Goal: Task Accomplishment & Management: Use online tool/utility

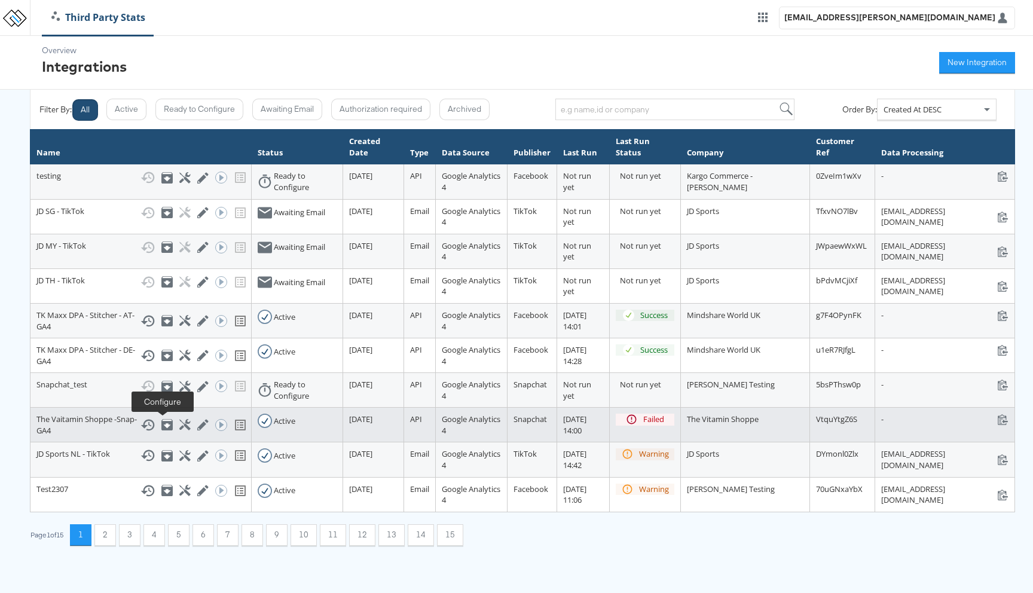
click at [179, 425] on icon at bounding box center [184, 424] width 11 height 11
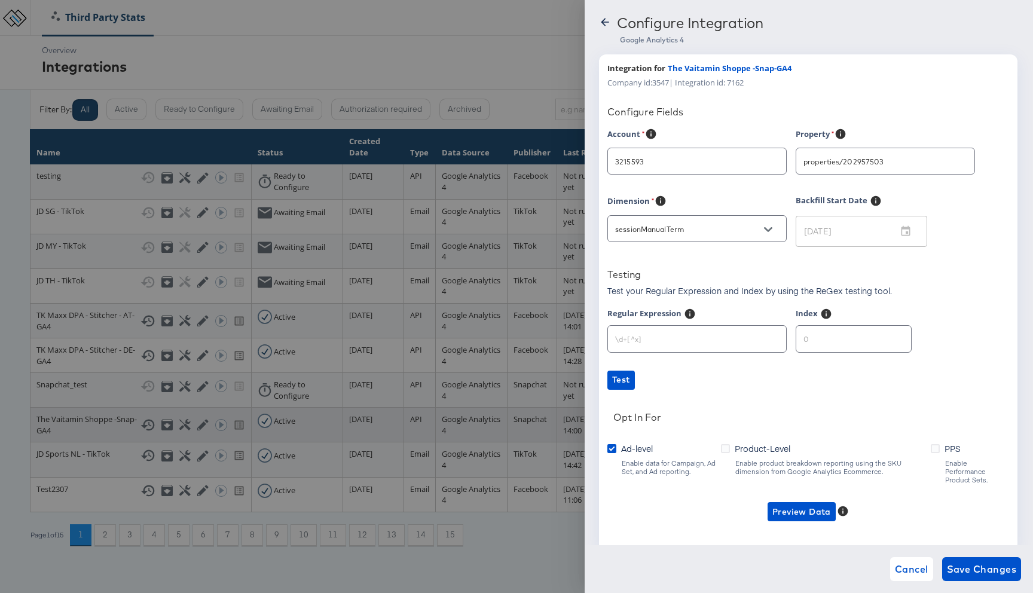
type input "[DOMAIN_NAME]"
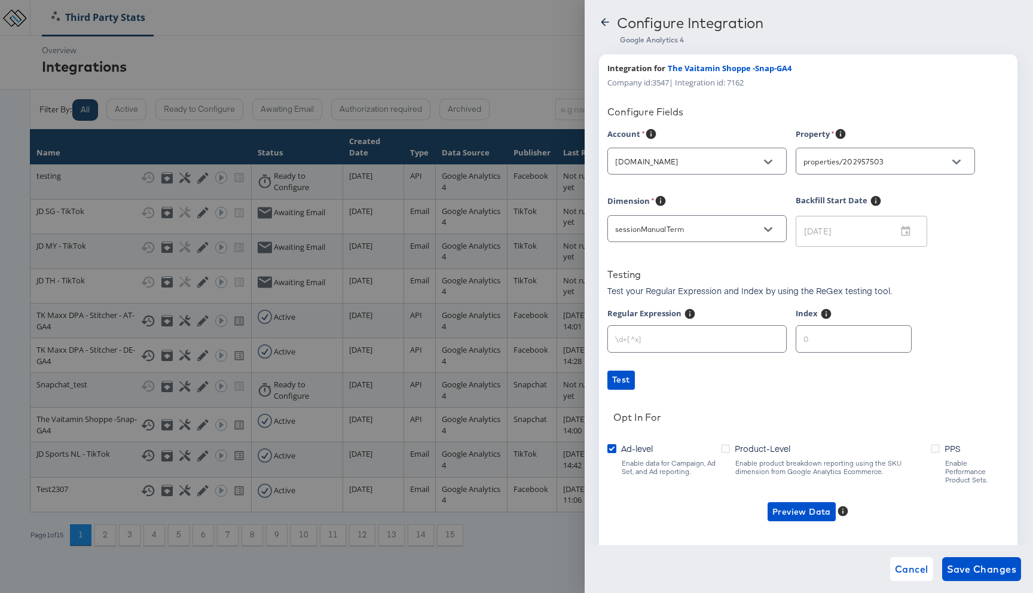
click at [524, 522] on div at bounding box center [516, 296] width 1033 height 593
click at [775, 230] on button "Open" at bounding box center [768, 230] width 18 height 18
click at [937, 306] on div "Account [DOMAIN_NAME] Property properties/202957503 Dimension sessionManualTerm…" at bounding box center [808, 335] width 402 height 415
click at [325, 342] on div at bounding box center [516, 296] width 1033 height 593
click at [466, 38] on div at bounding box center [516, 296] width 1033 height 593
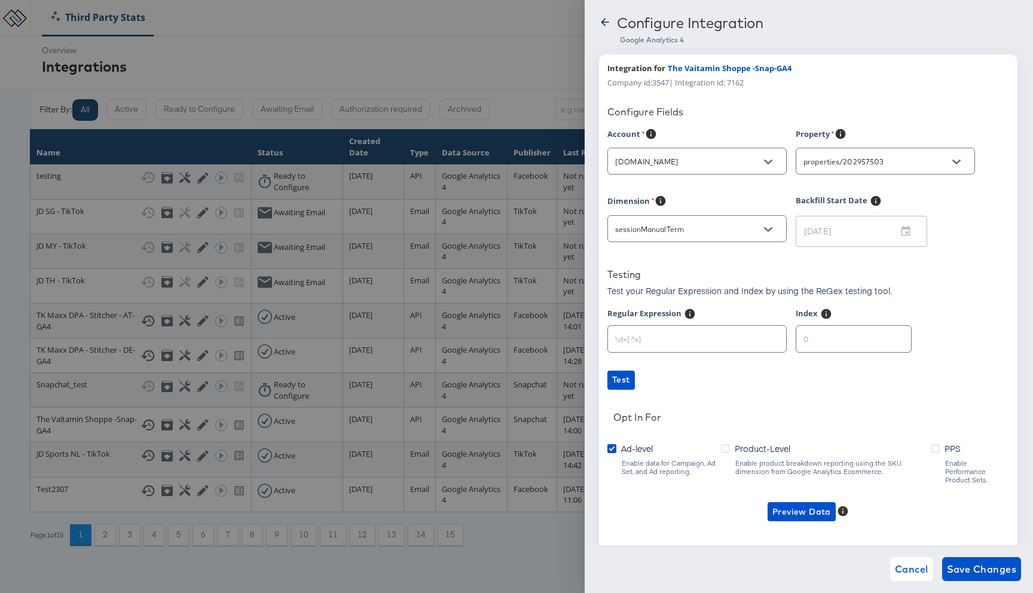
click at [607, 22] on icon at bounding box center [605, 22] width 12 height 12
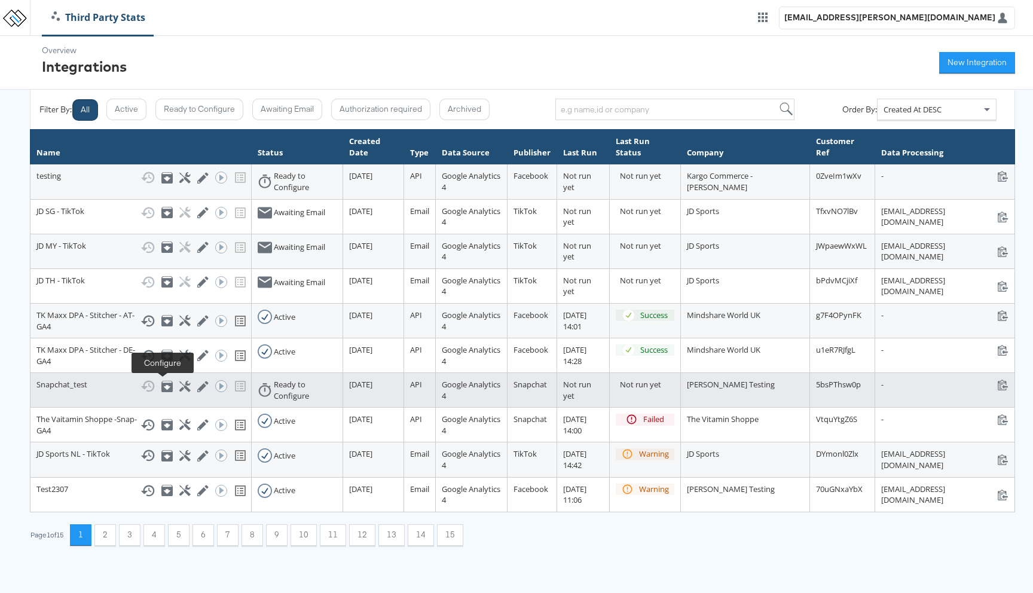
click at [179, 389] on icon at bounding box center [184, 386] width 11 height 11
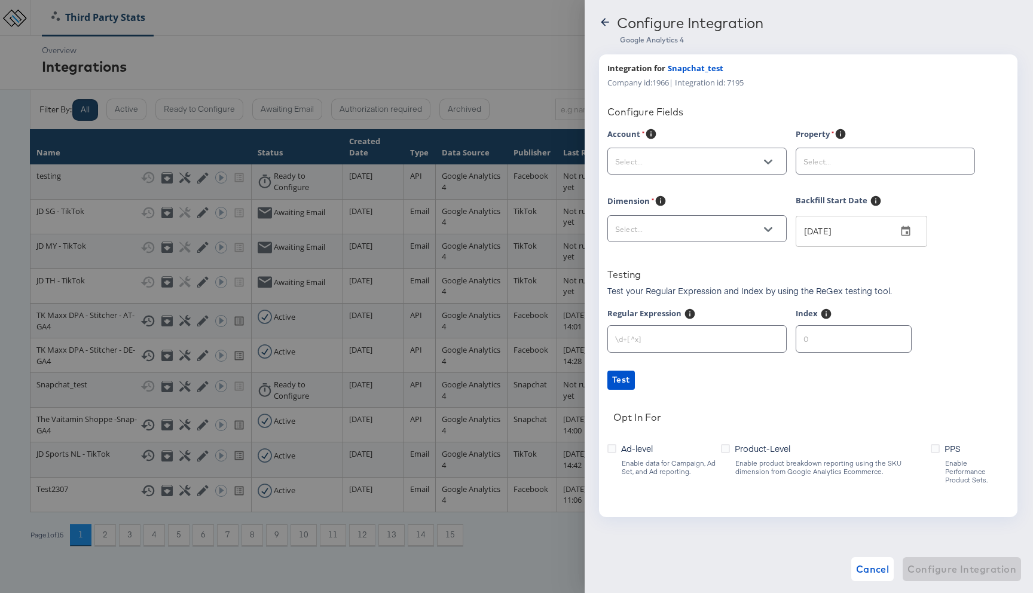
click at [607, 22] on icon at bounding box center [605, 22] width 12 height 12
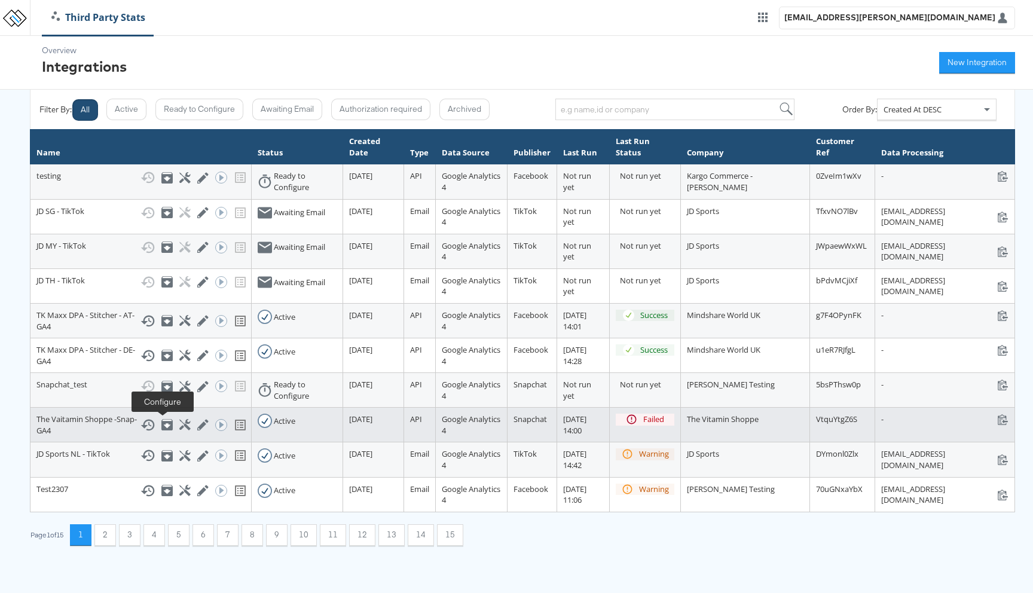
click at [179, 424] on icon at bounding box center [184, 424] width 11 height 11
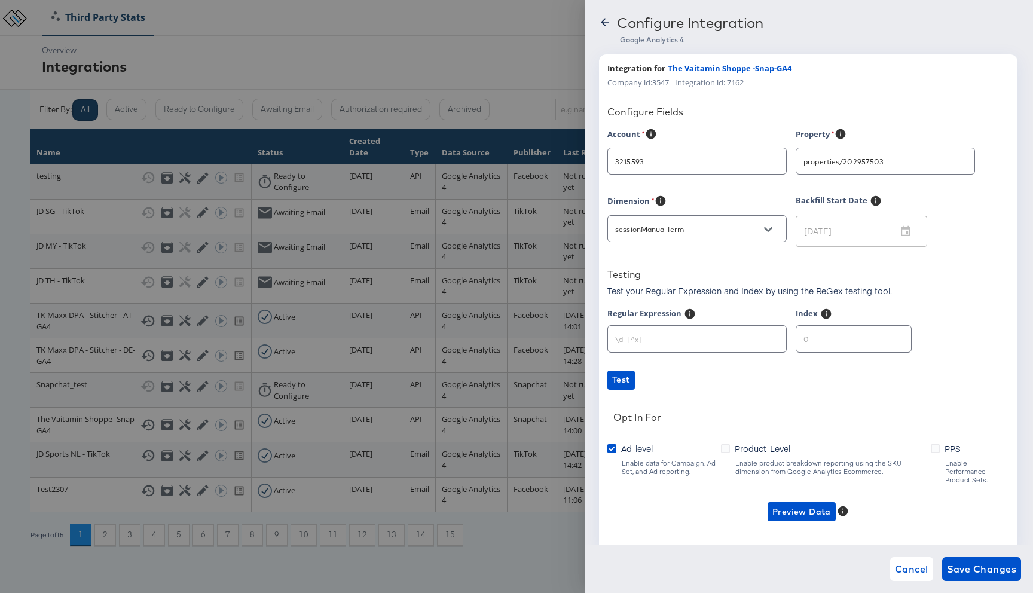
type input "[DOMAIN_NAME]"
click at [953, 167] on button "Open" at bounding box center [957, 162] width 18 height 18
click at [790, 106] on div "Configure Fields" at bounding box center [808, 112] width 402 height 12
